Goal: Task Accomplishment & Management: Manage account settings

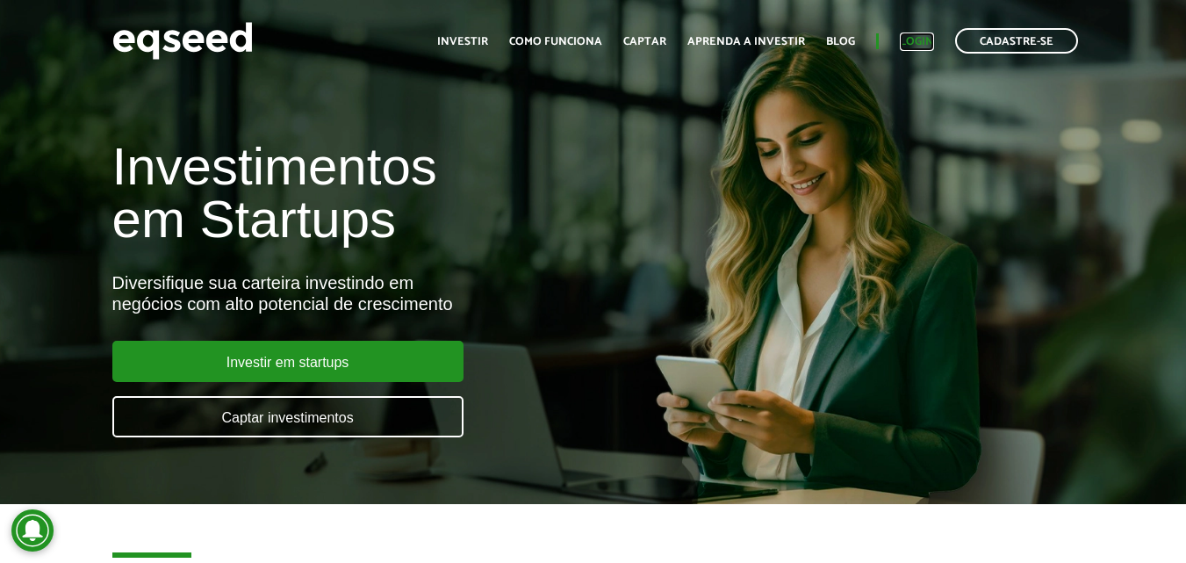
click at [912, 42] on link "Login" at bounding box center [917, 41] width 34 height 11
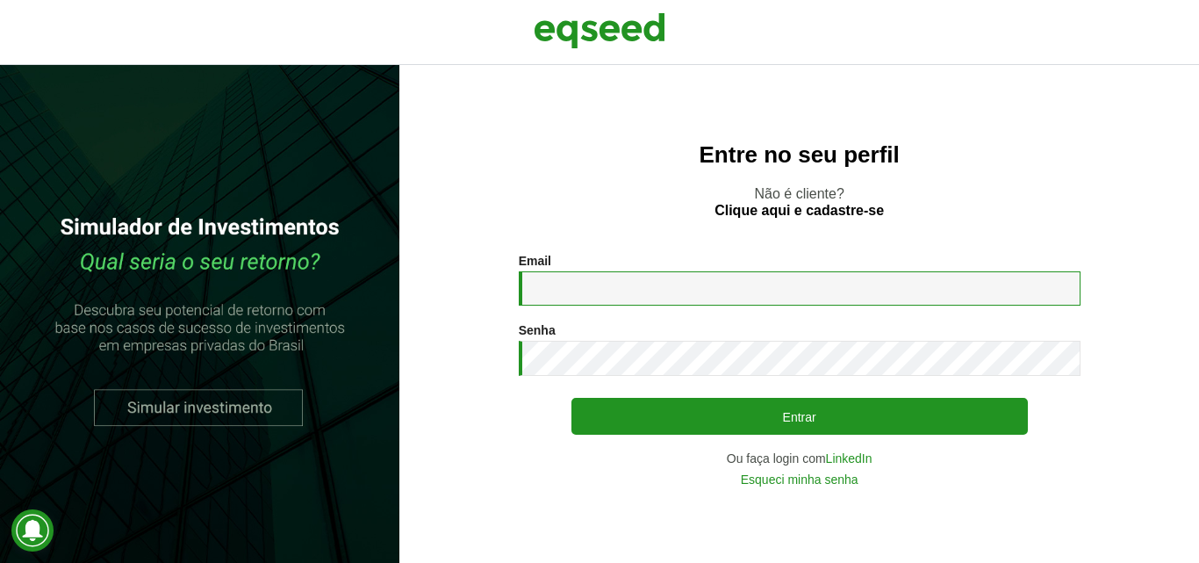
click at [559, 283] on input "Email *" at bounding box center [800, 288] width 562 height 34
type input "**********"
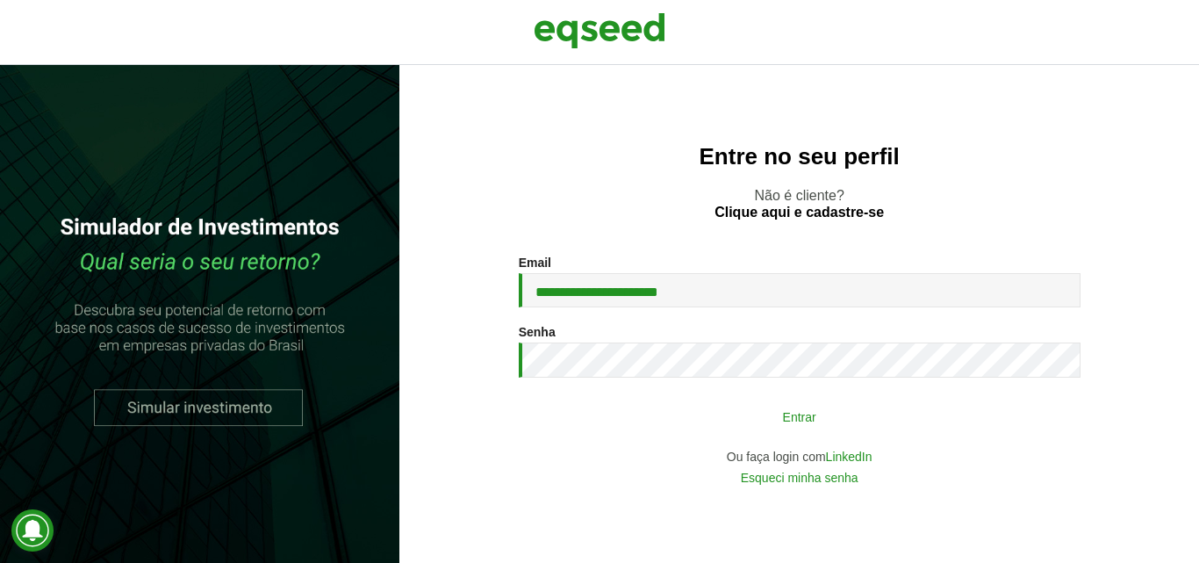
click at [725, 400] on button "Entrar" at bounding box center [800, 416] width 457 height 33
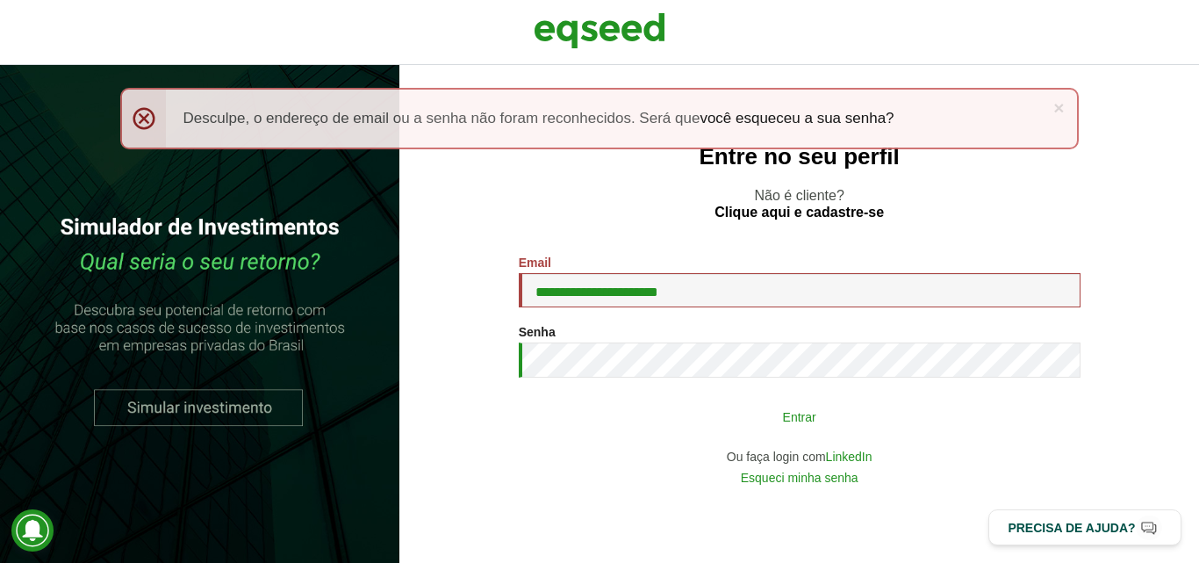
click at [691, 414] on button "Entrar" at bounding box center [800, 416] width 457 height 33
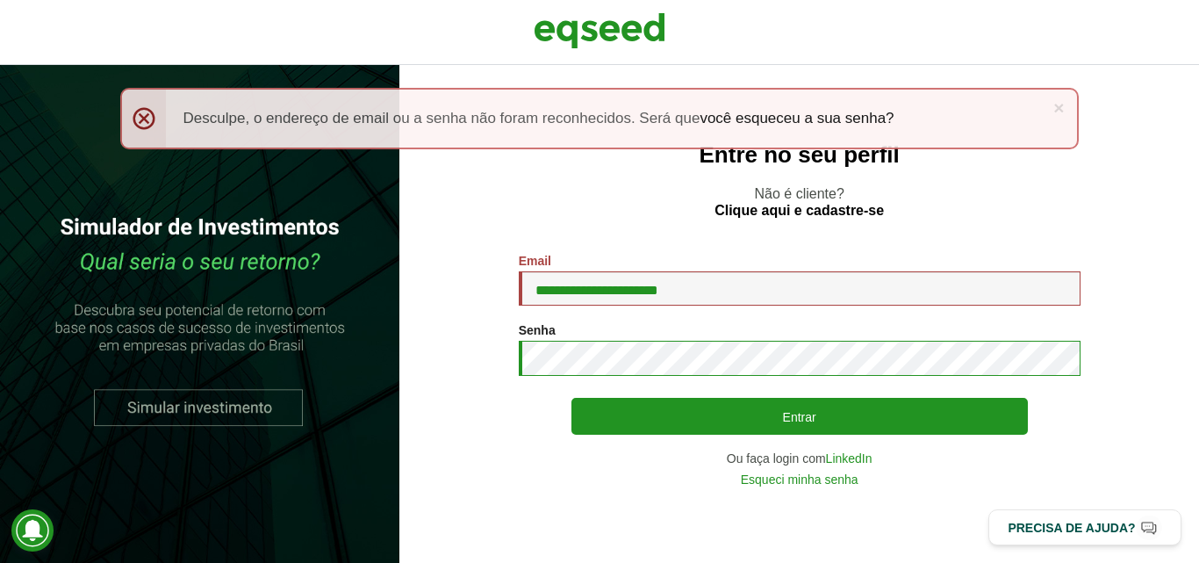
click at [572, 398] on button "Entrar" at bounding box center [800, 416] width 457 height 37
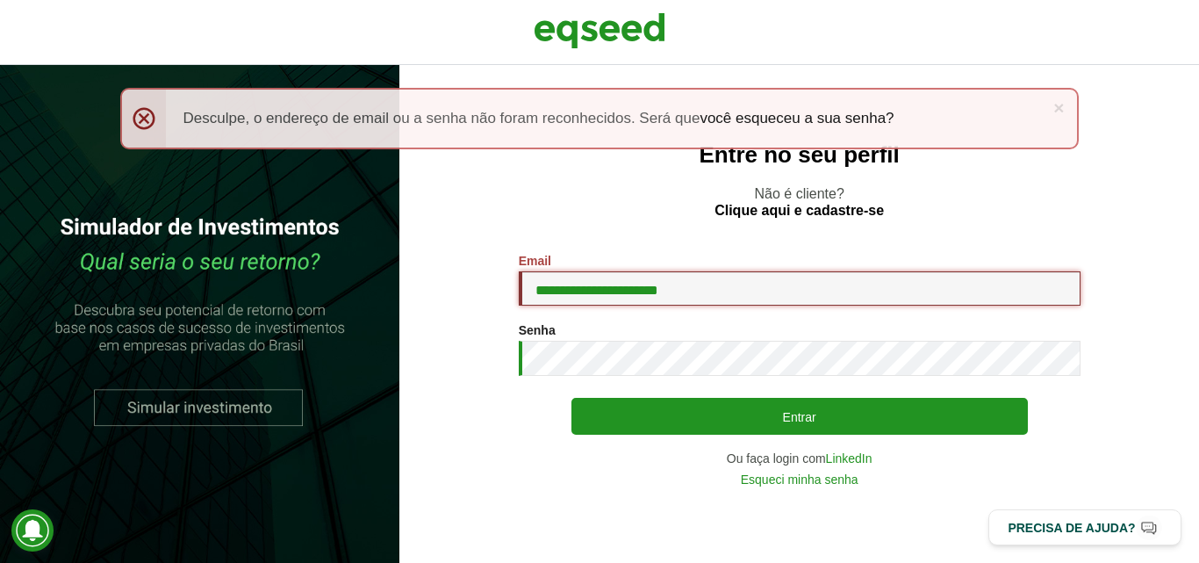
click at [719, 289] on input "**********" at bounding box center [800, 288] width 562 height 34
type input "**********"
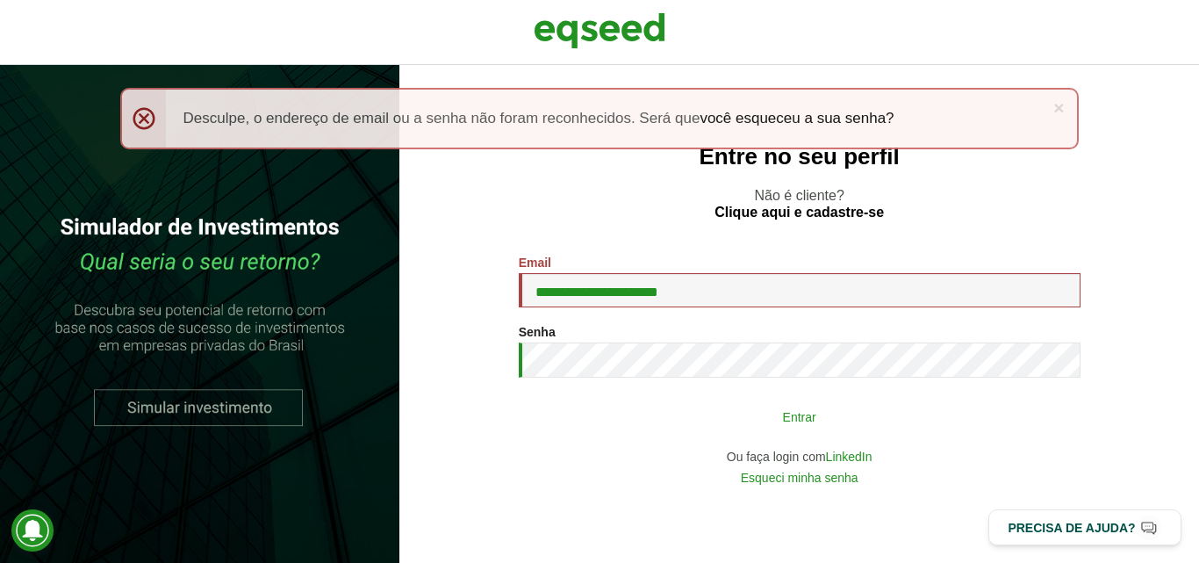
click at [698, 407] on button "Entrar" at bounding box center [800, 416] width 457 height 33
click at [709, 407] on button "Entrar" at bounding box center [800, 416] width 457 height 33
click at [695, 408] on button "Entrar" at bounding box center [800, 416] width 457 height 33
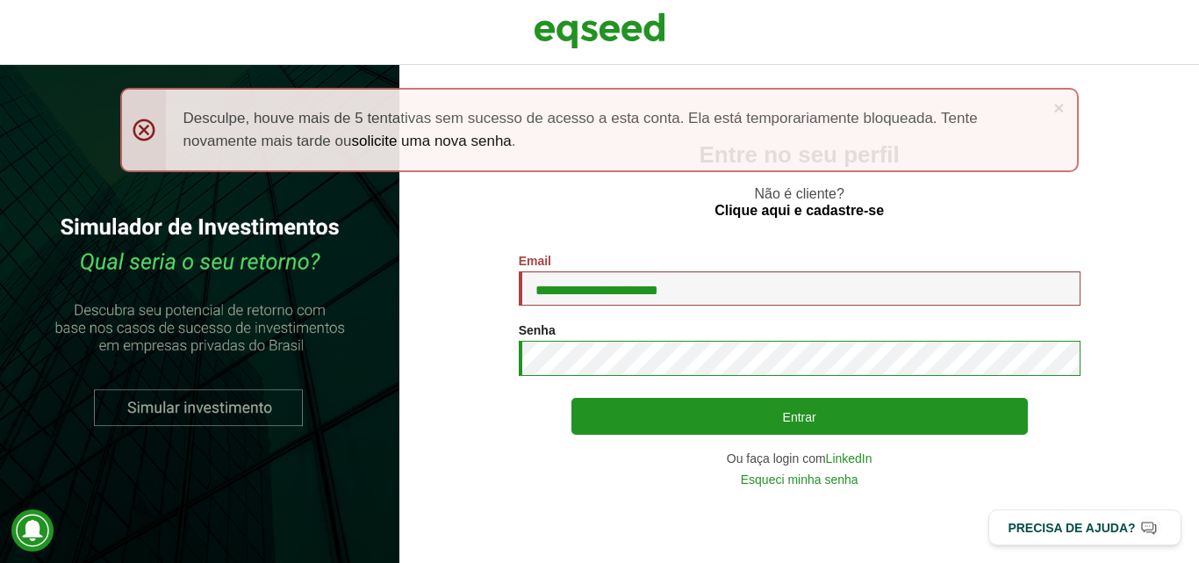
click at [572, 398] on button "Entrar" at bounding box center [800, 416] width 457 height 37
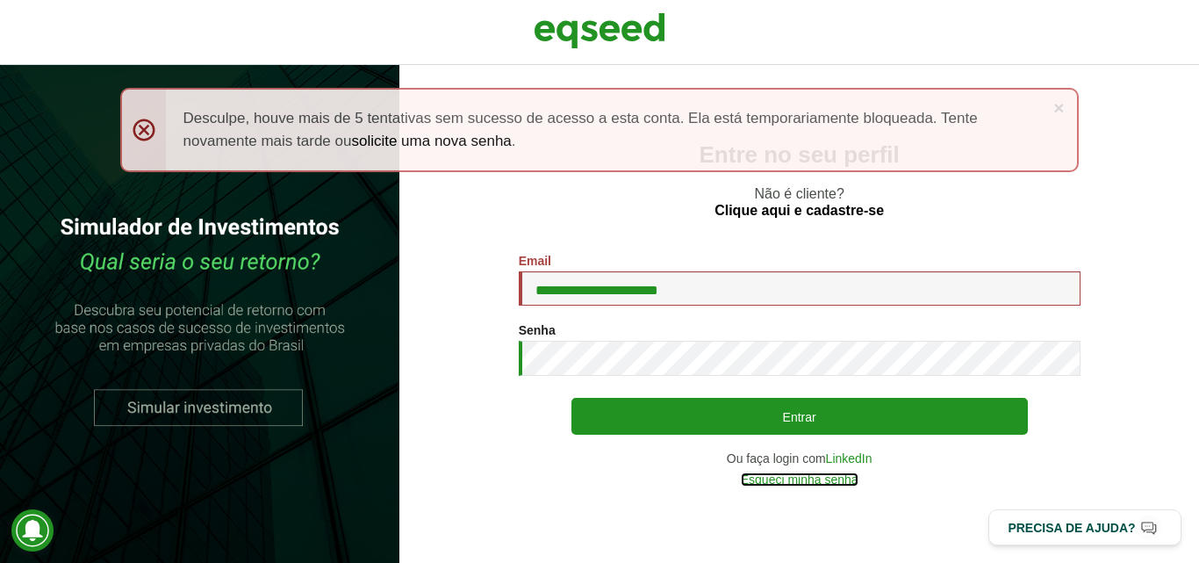
click at [817, 479] on link "Esqueci minha senha" at bounding box center [800, 479] width 118 height 12
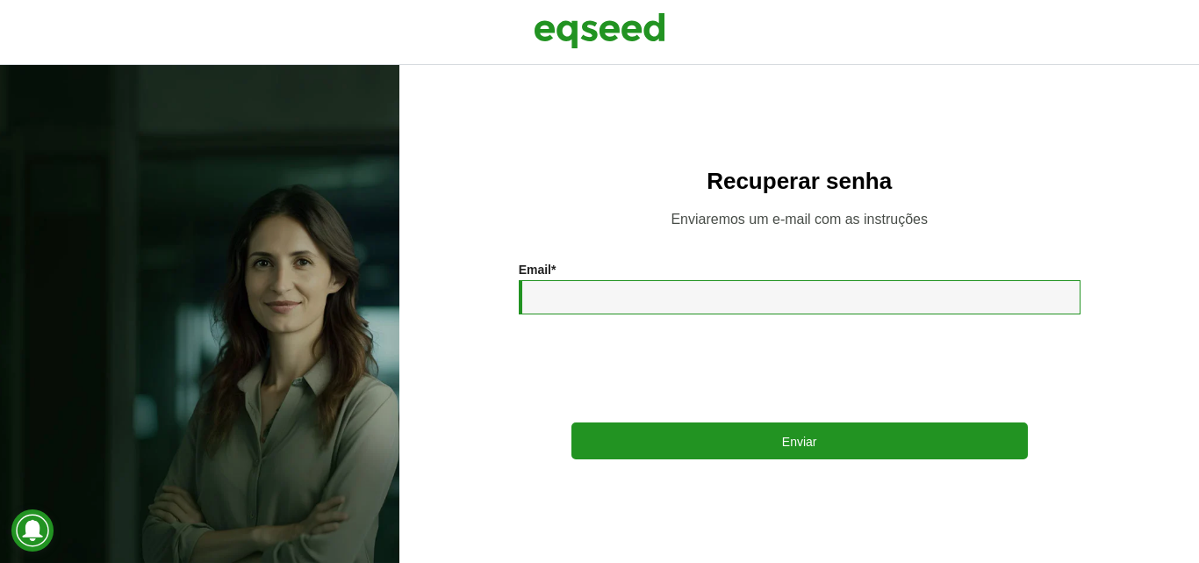
click at [617, 300] on input "Email *" at bounding box center [800, 297] width 562 height 34
type input "**********"
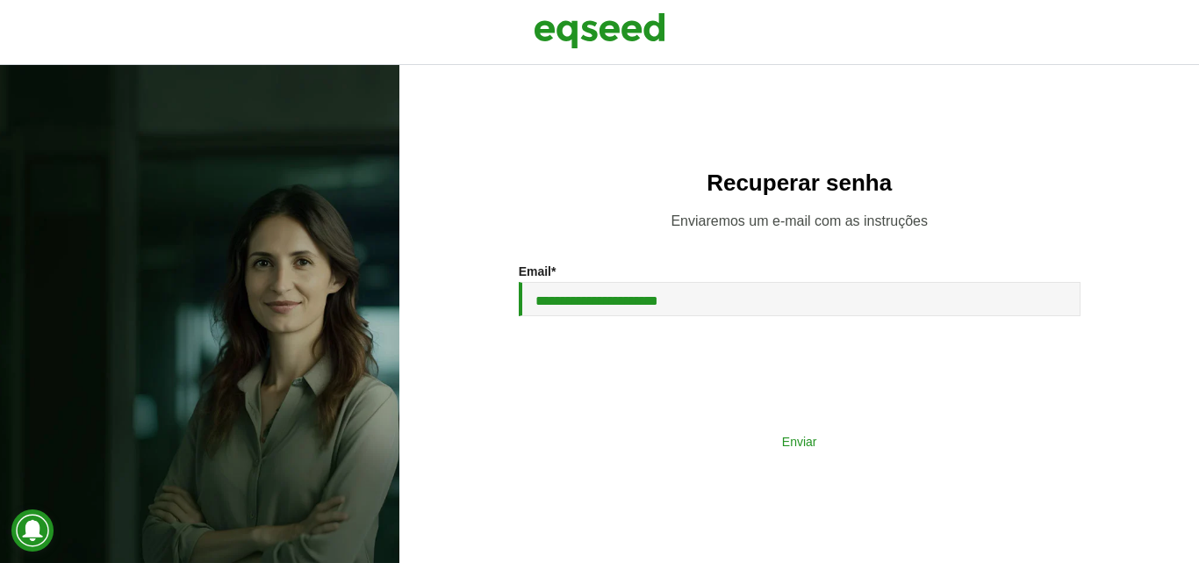
click at [732, 437] on button "Enviar" at bounding box center [800, 440] width 457 height 33
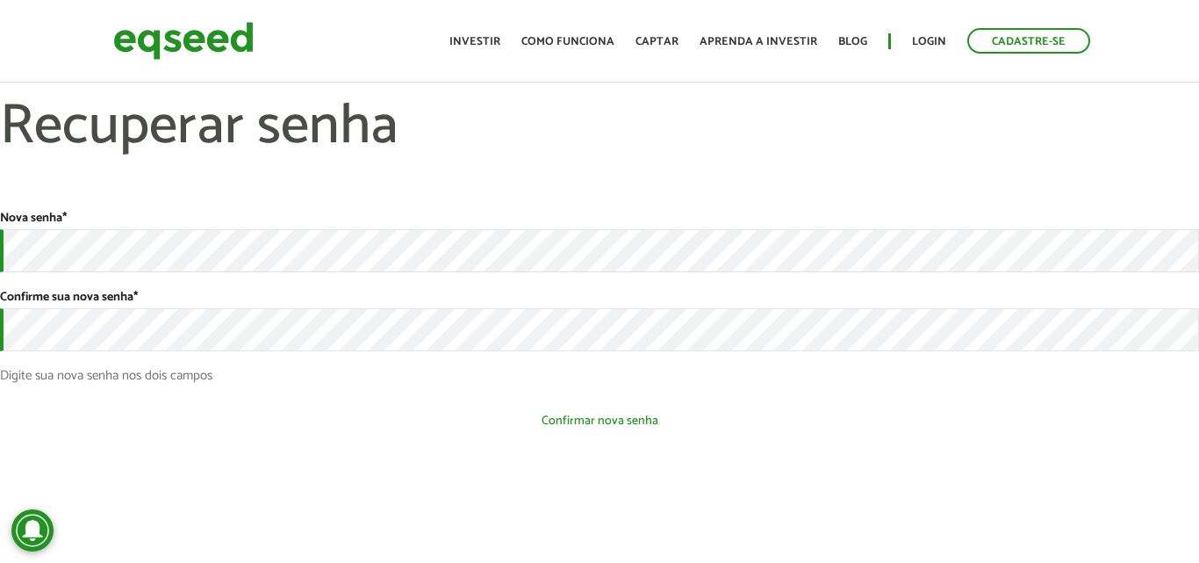
click at [561, 420] on button "Confirmar nova senha" at bounding box center [599, 420] width 1199 height 33
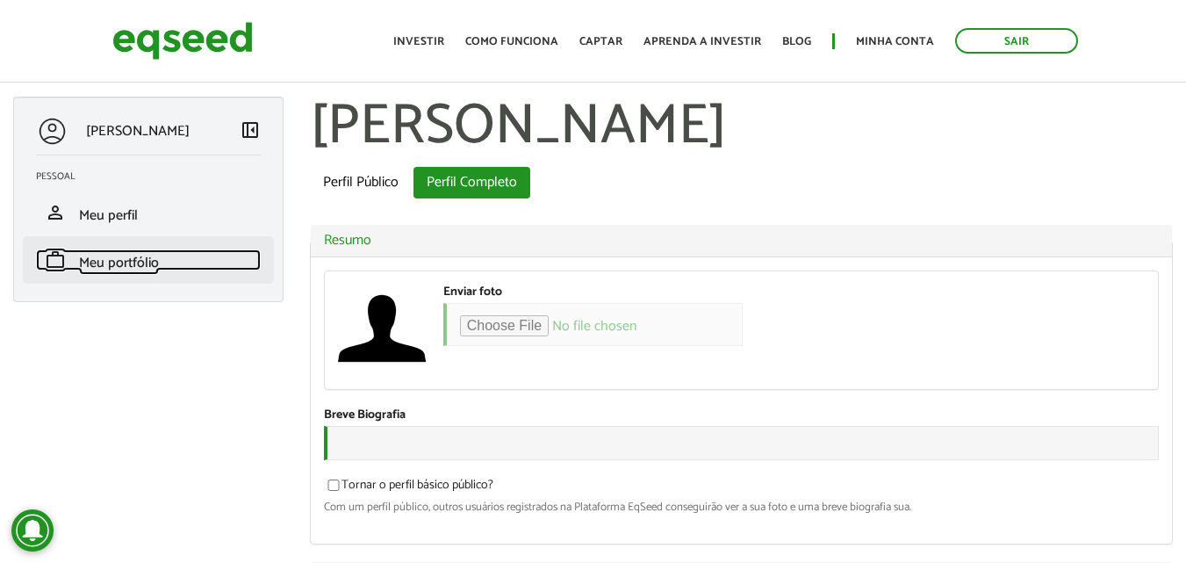
click at [127, 257] on span "Meu portfólio" at bounding box center [119, 263] width 80 height 24
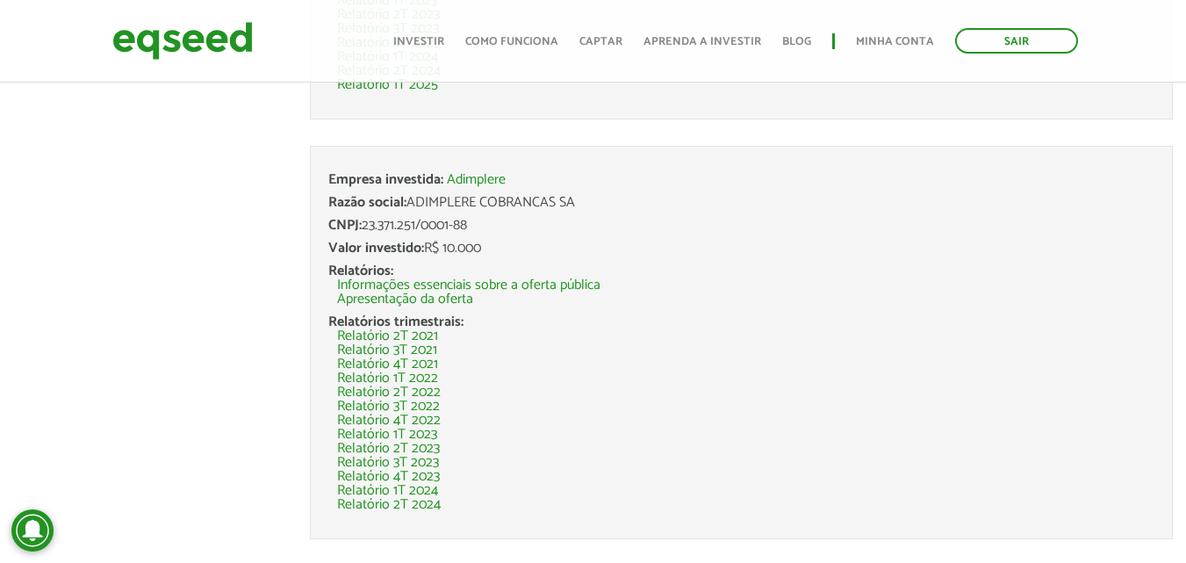
scroll to position [1499, 0]
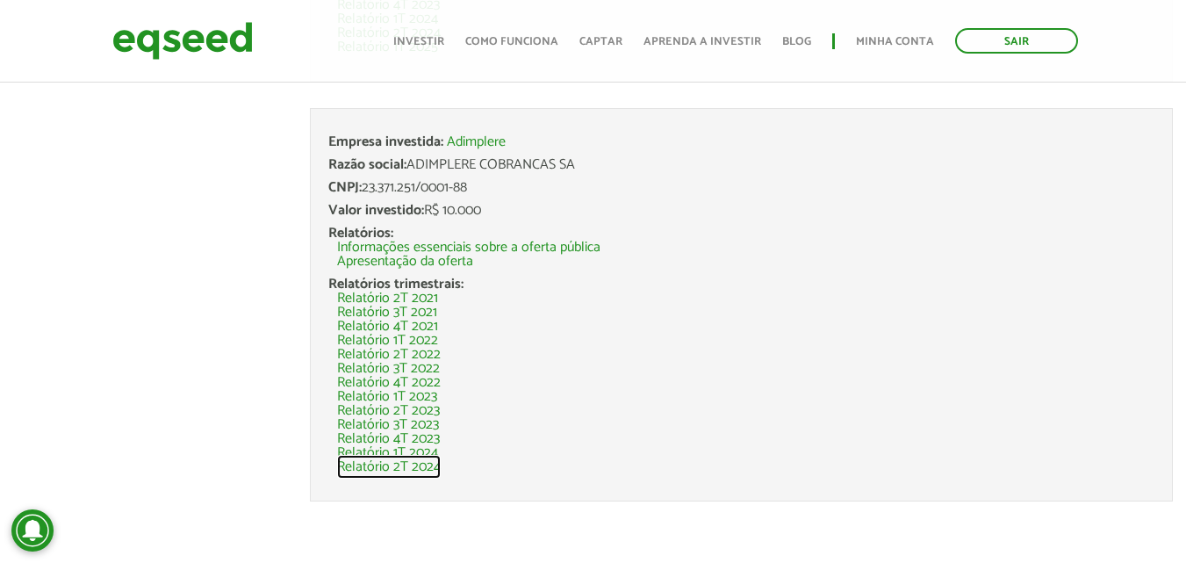
click at [378, 462] on link "Relatório 2T 2024" at bounding box center [389, 467] width 104 height 14
click at [573, 331] on li "Relatório 4T 2021" at bounding box center [745, 327] width 817 height 14
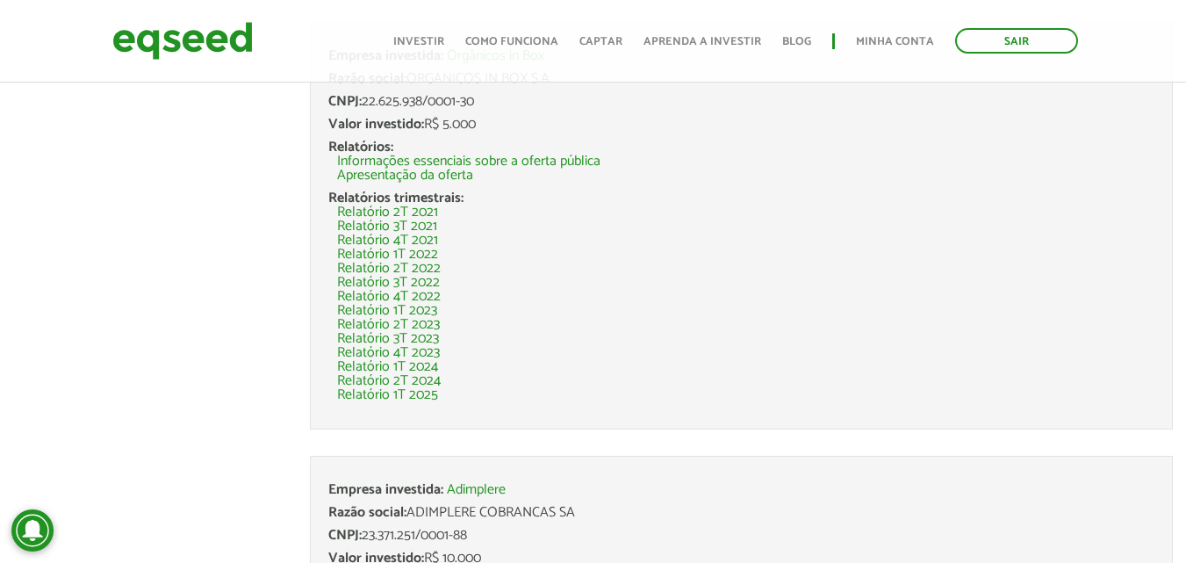
scroll to position [1155, 0]
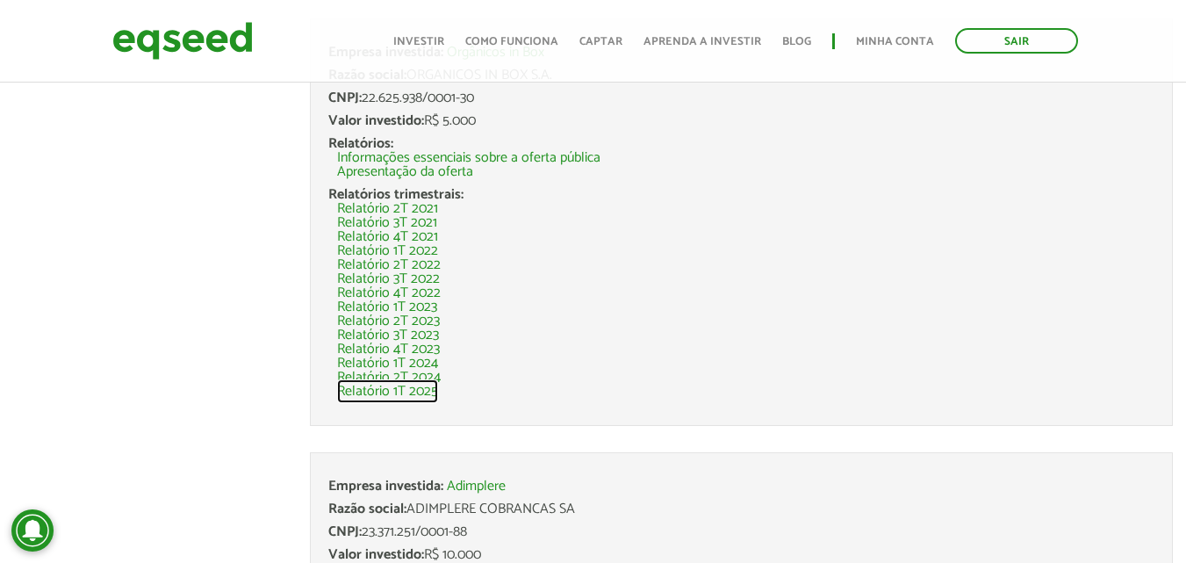
click at [357, 395] on link "Relatório 1T 2025" at bounding box center [387, 392] width 101 height 14
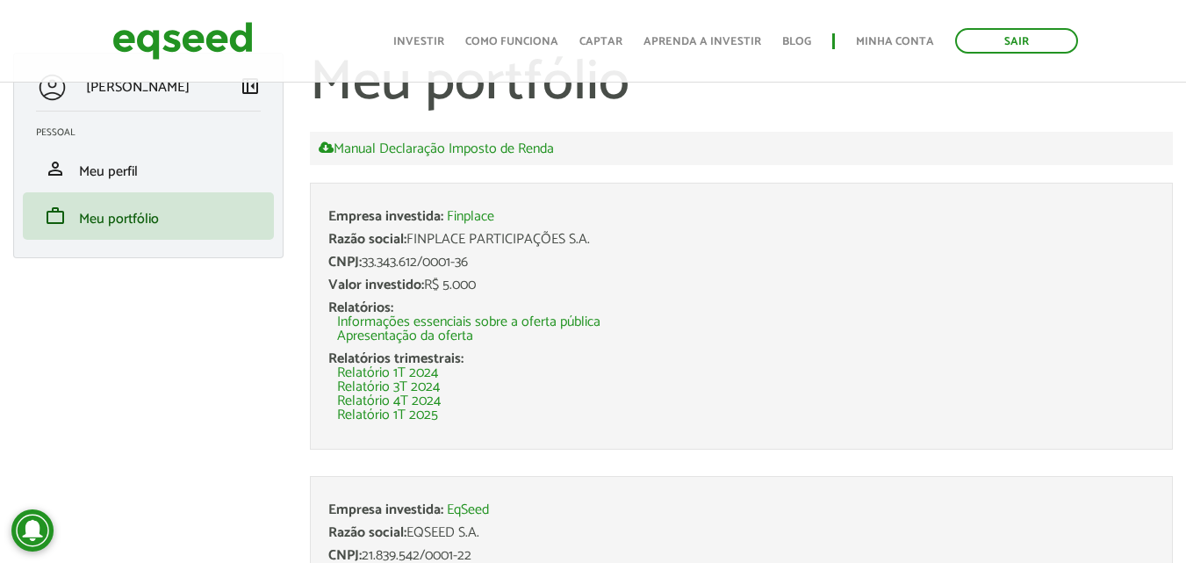
scroll to position [0, 0]
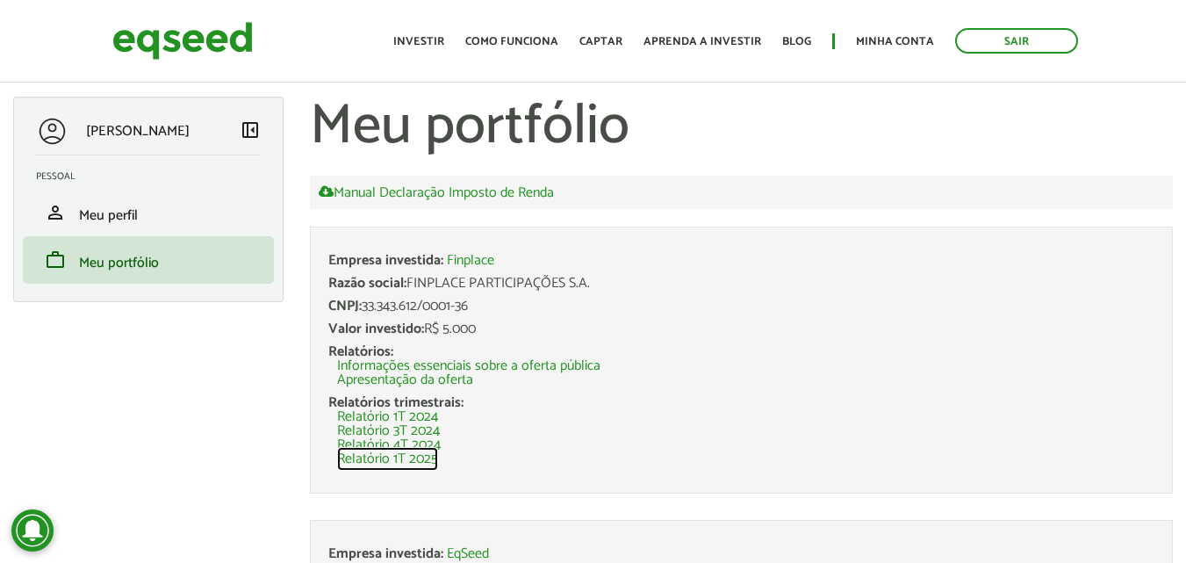
click at [378, 458] on link "Relatório 1T 2025" at bounding box center [387, 459] width 101 height 14
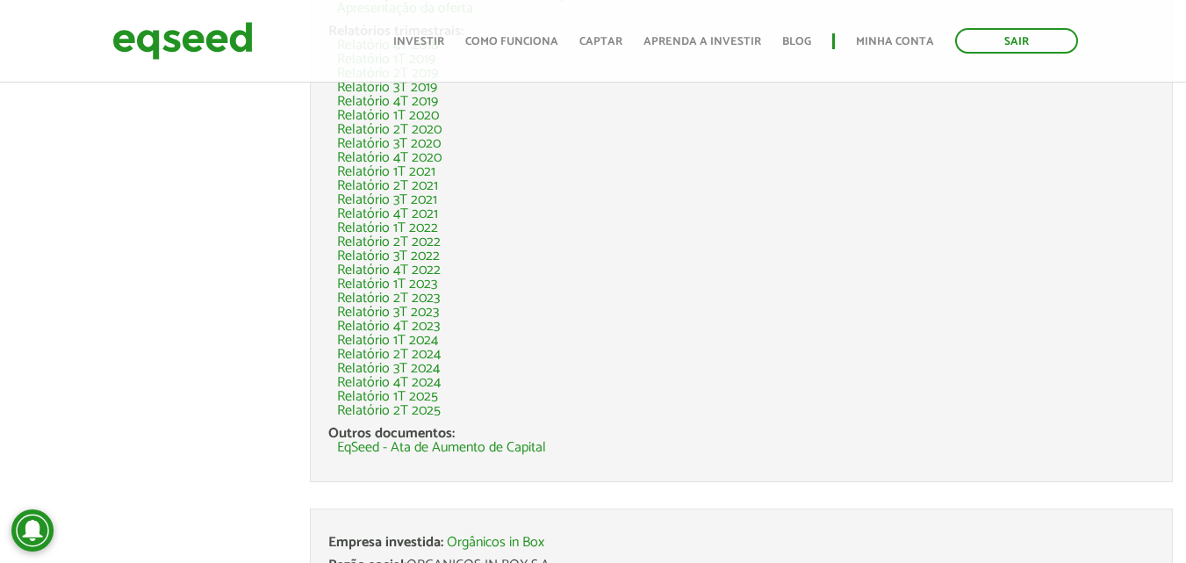
scroll to position [685, 0]
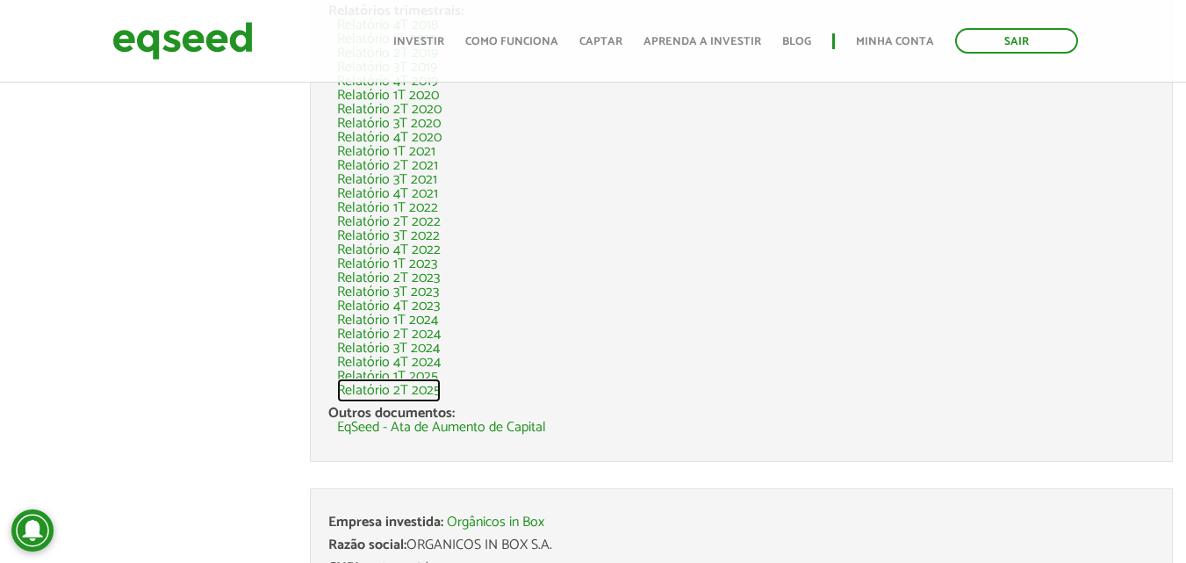
click at [395, 388] on link "Relatório 2T 2025" at bounding box center [389, 391] width 104 height 14
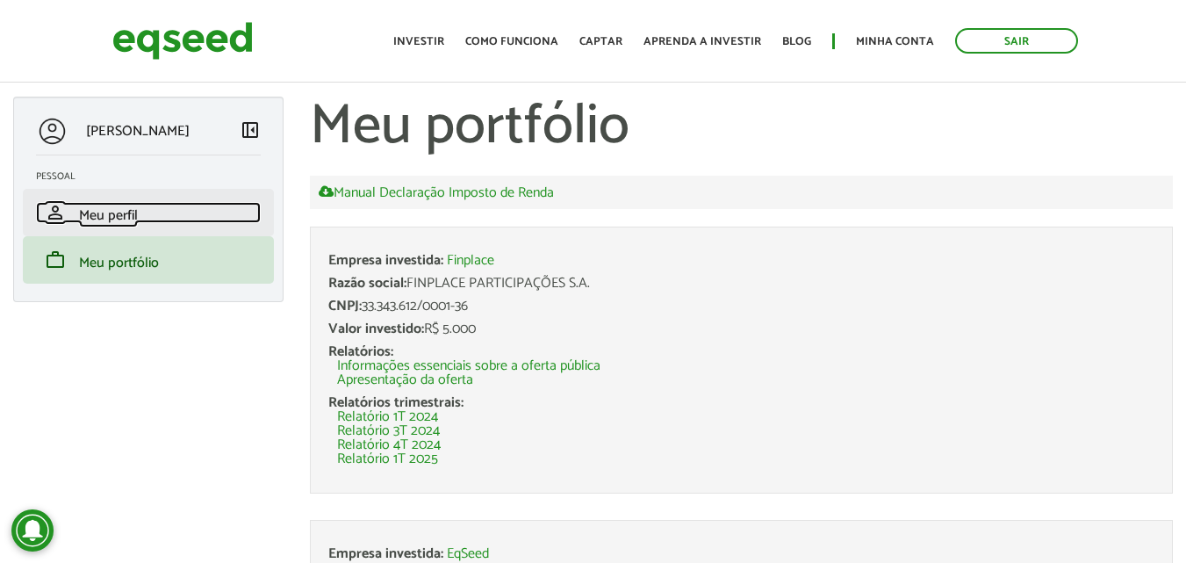
click at [123, 218] on span "Meu perfil" at bounding box center [108, 216] width 59 height 24
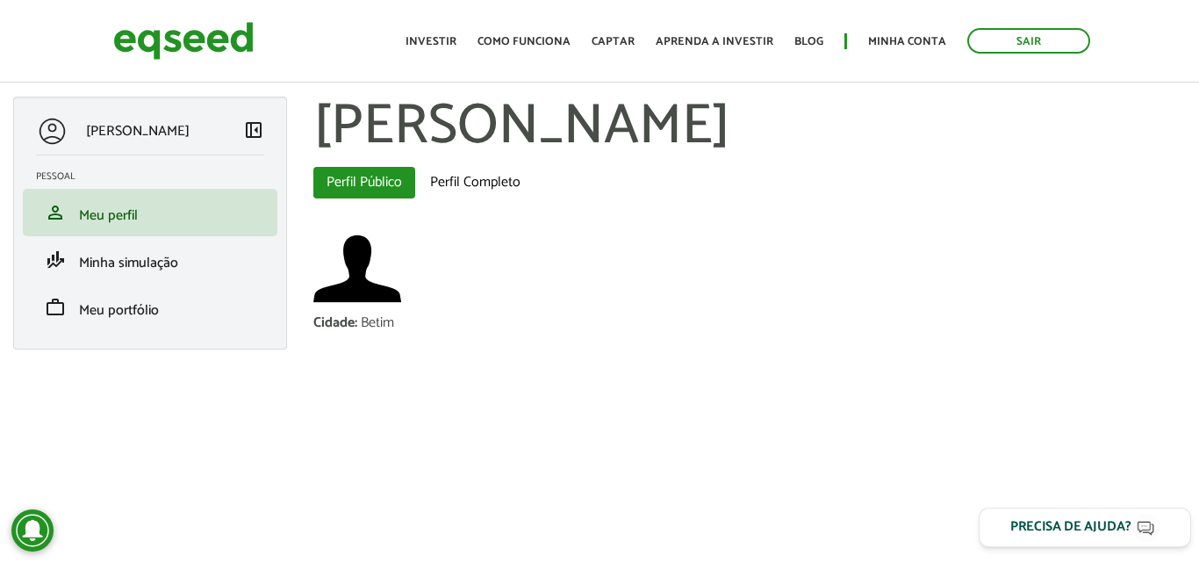
click at [1069, 522] on div "Precisa de ajuda?" at bounding box center [1071, 527] width 121 height 13
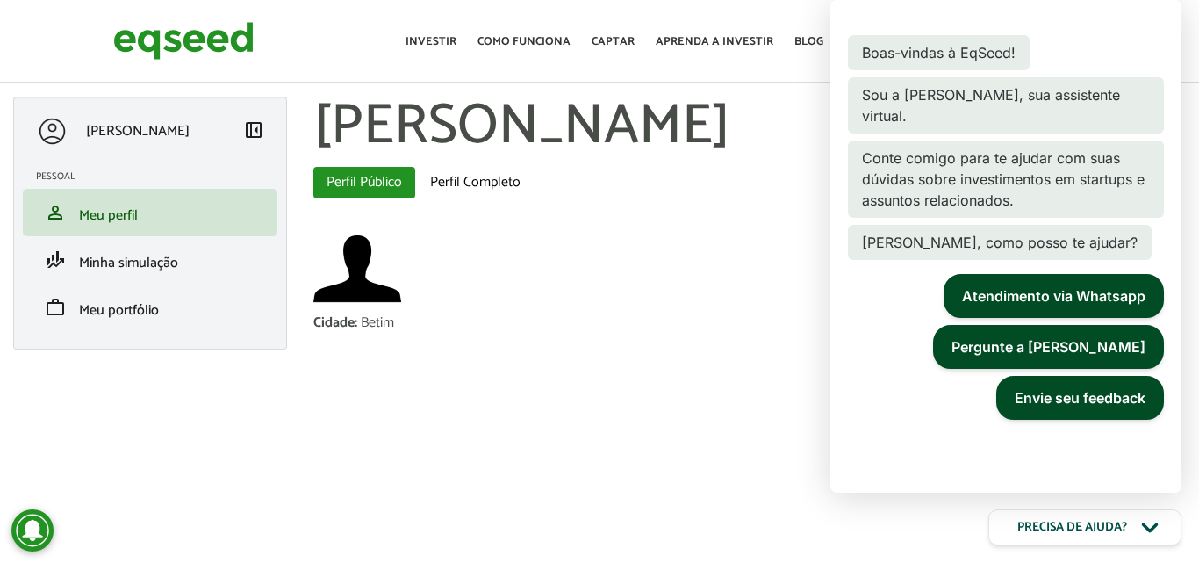
scroll to position [25, 0]
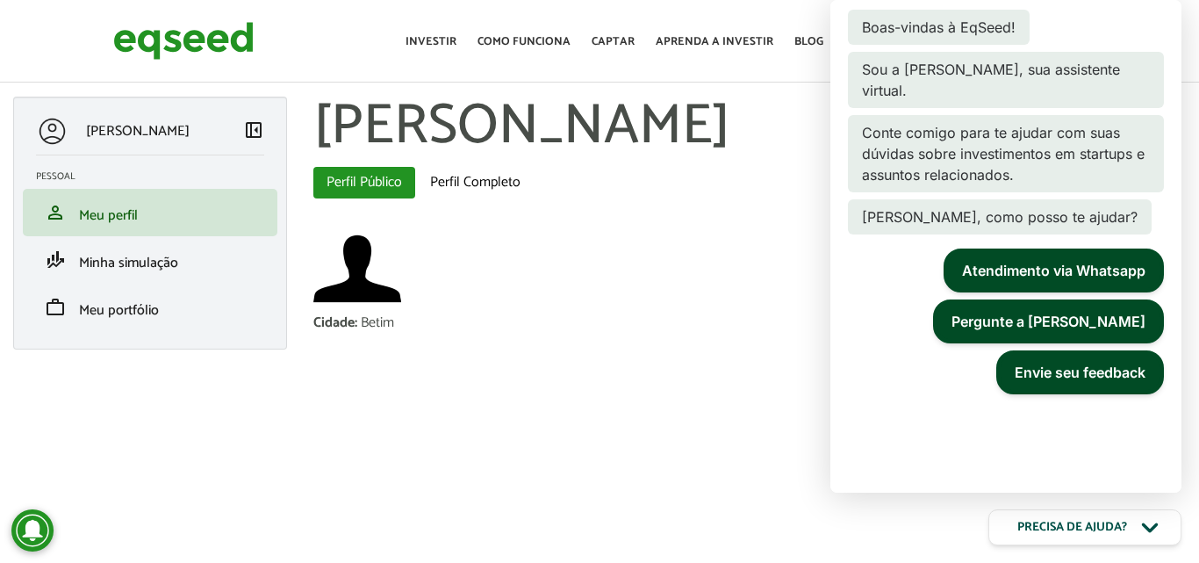
click at [708, 241] on div at bounding box center [750, 270] width 874 height 91
